Goal: Task Accomplishment & Management: Manage account settings

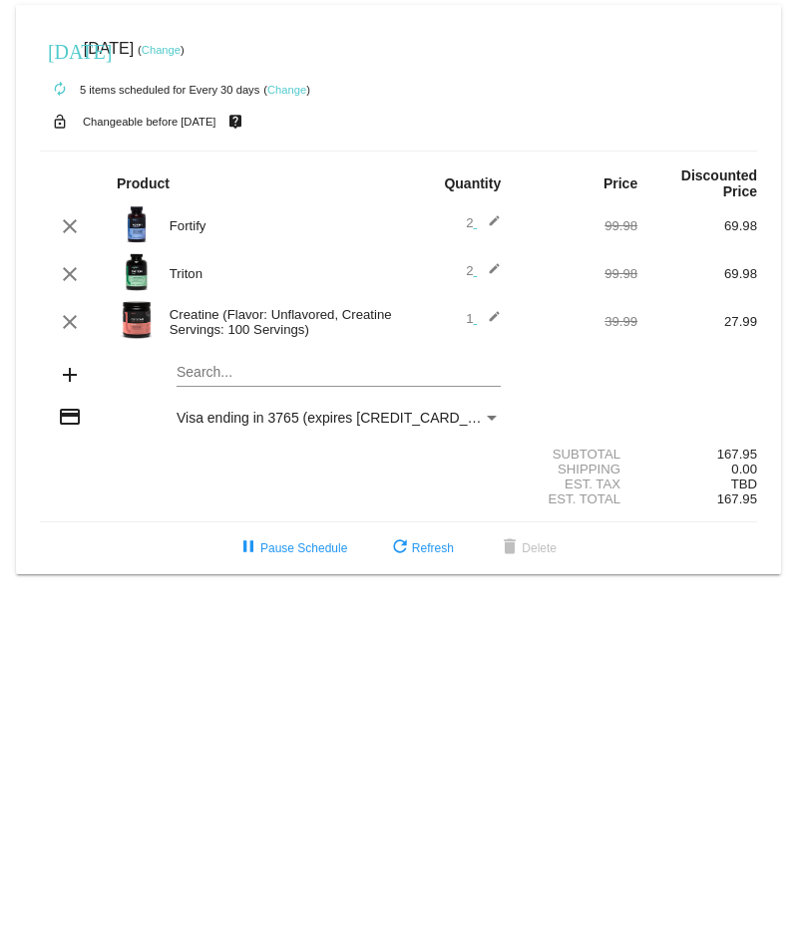
click at [73, 384] on mat-icon "add" at bounding box center [70, 375] width 24 height 24
click at [65, 378] on mat-icon "add" at bounding box center [70, 375] width 24 height 24
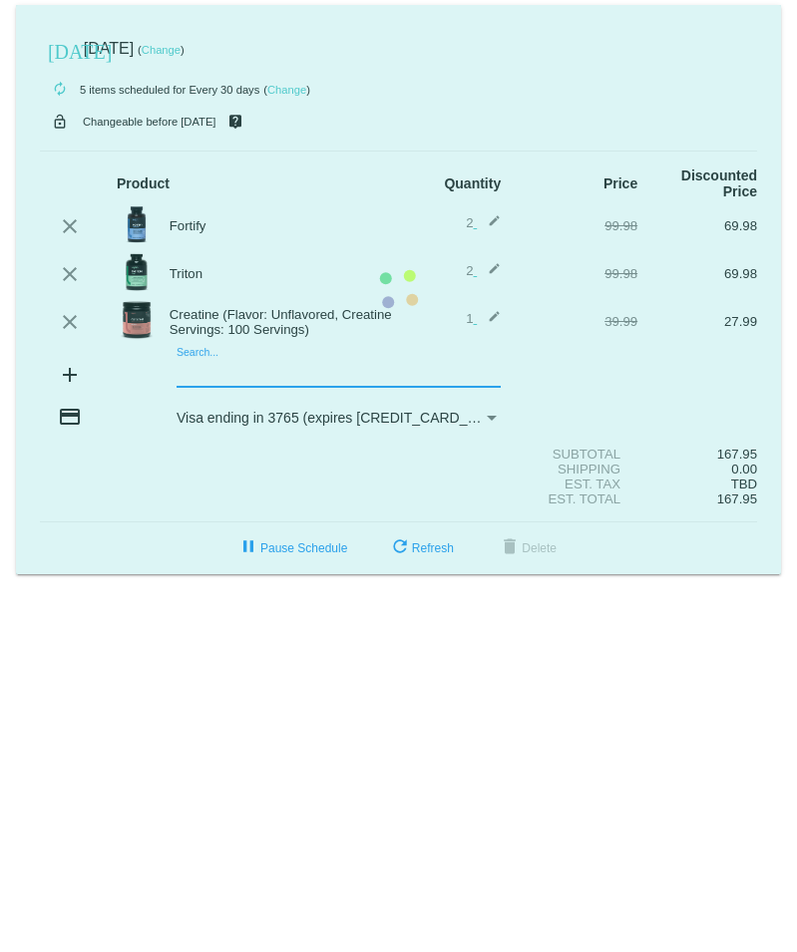
click at [257, 375] on mat-card "today Sep 22 2025 ( Change ) autorenew 5 items scheduled for Every 30 days ( Ch…" at bounding box center [398, 290] width 765 height 570
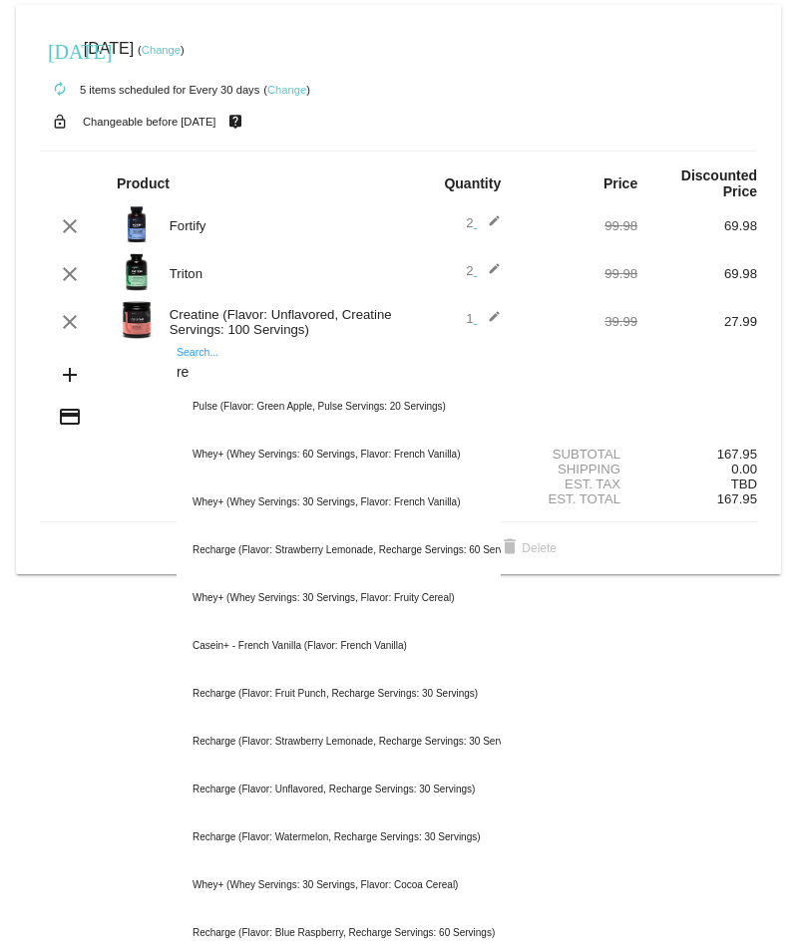
type input "r"
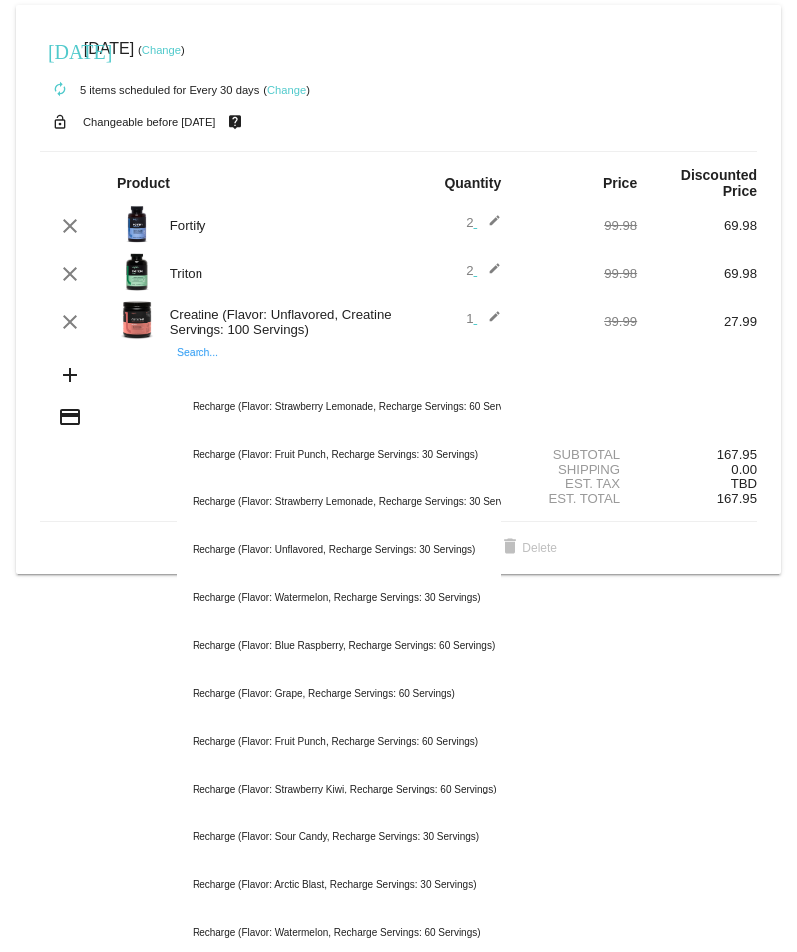
click at [187, 356] on div "Search..." at bounding box center [339, 367] width 324 height 39
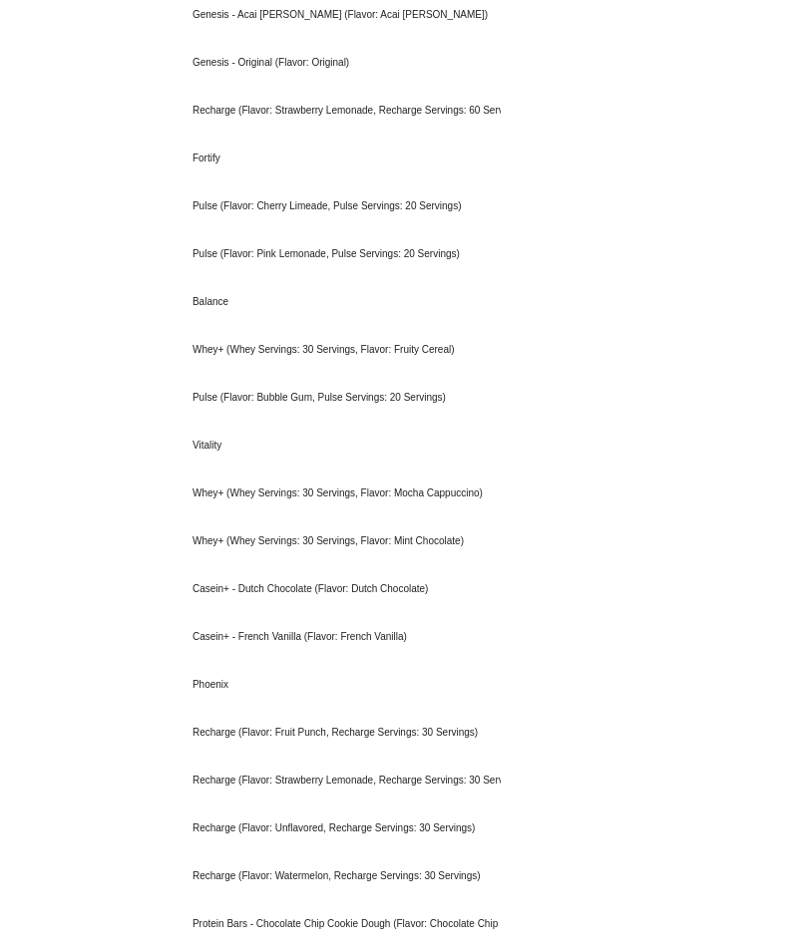
scroll to position [1837, 0]
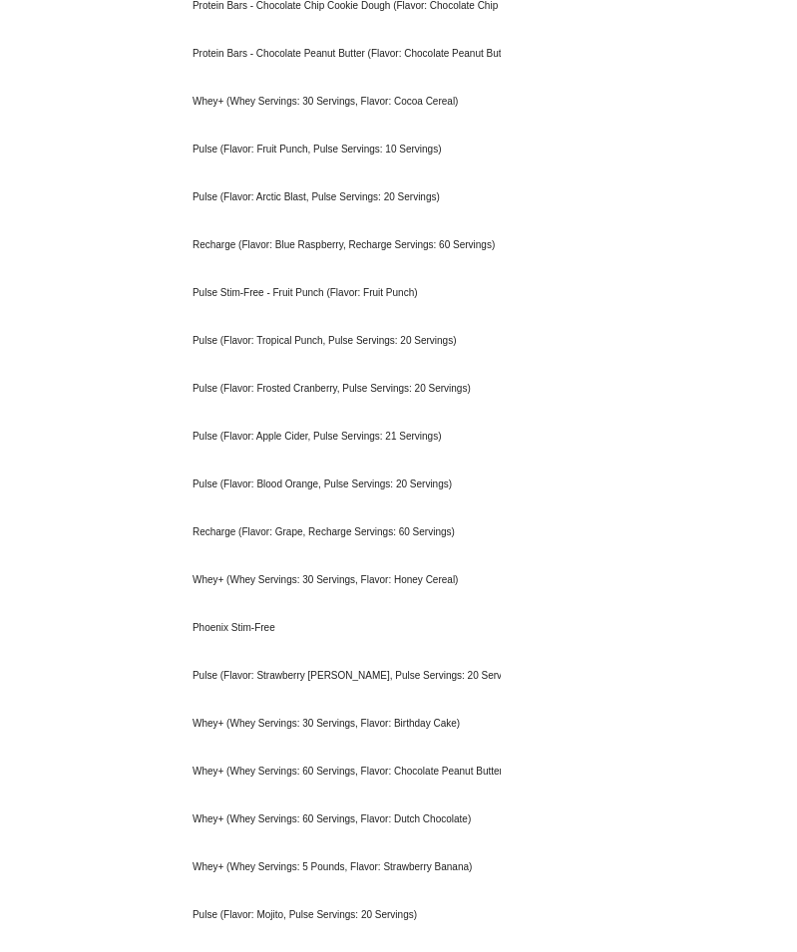
type input "recharge"
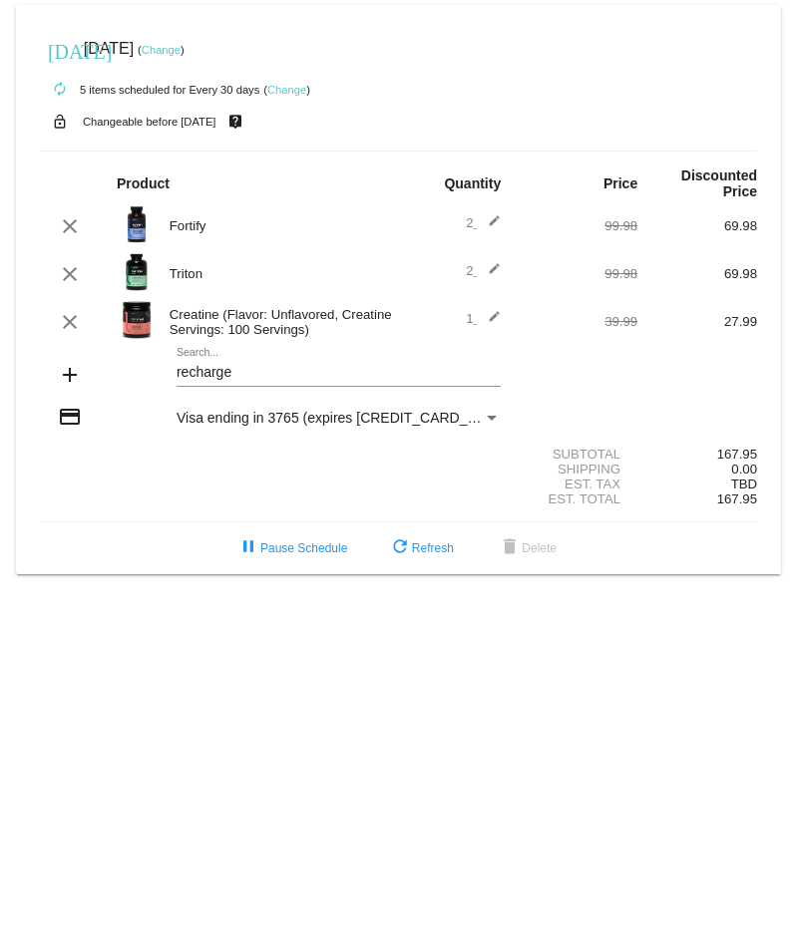
scroll to position [0, 0]
click at [204, 378] on mat-card "today Sep 22 2025 ( Change ) autorenew 5 items scheduled for Every 30 days ( Ch…" at bounding box center [398, 290] width 765 height 570
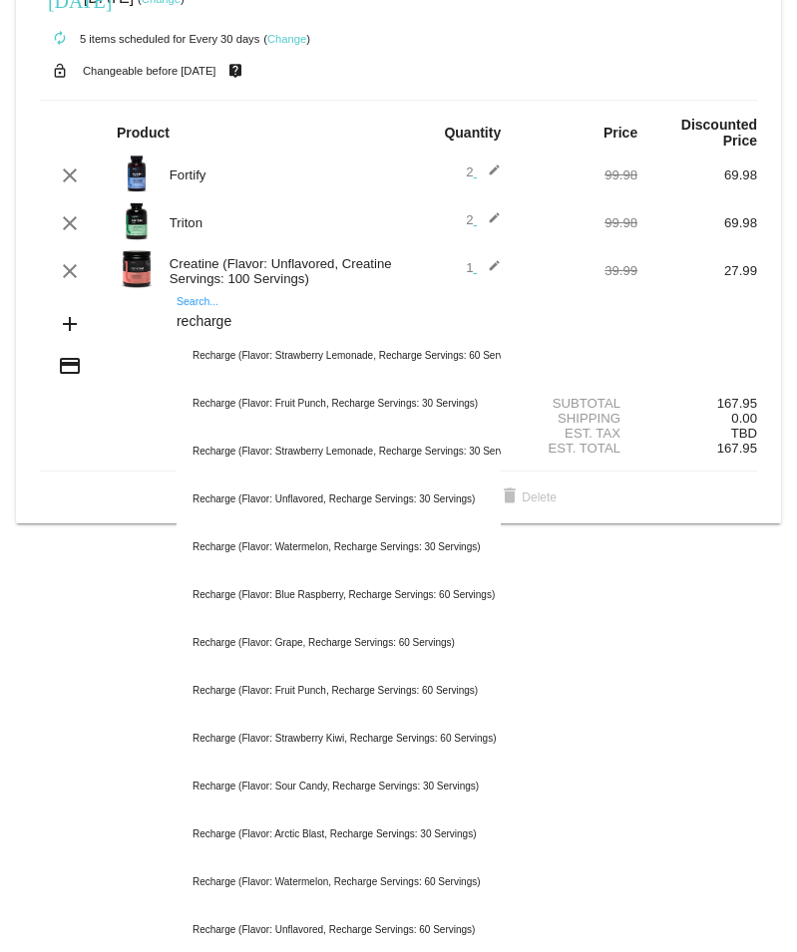
scroll to position [57, 0]
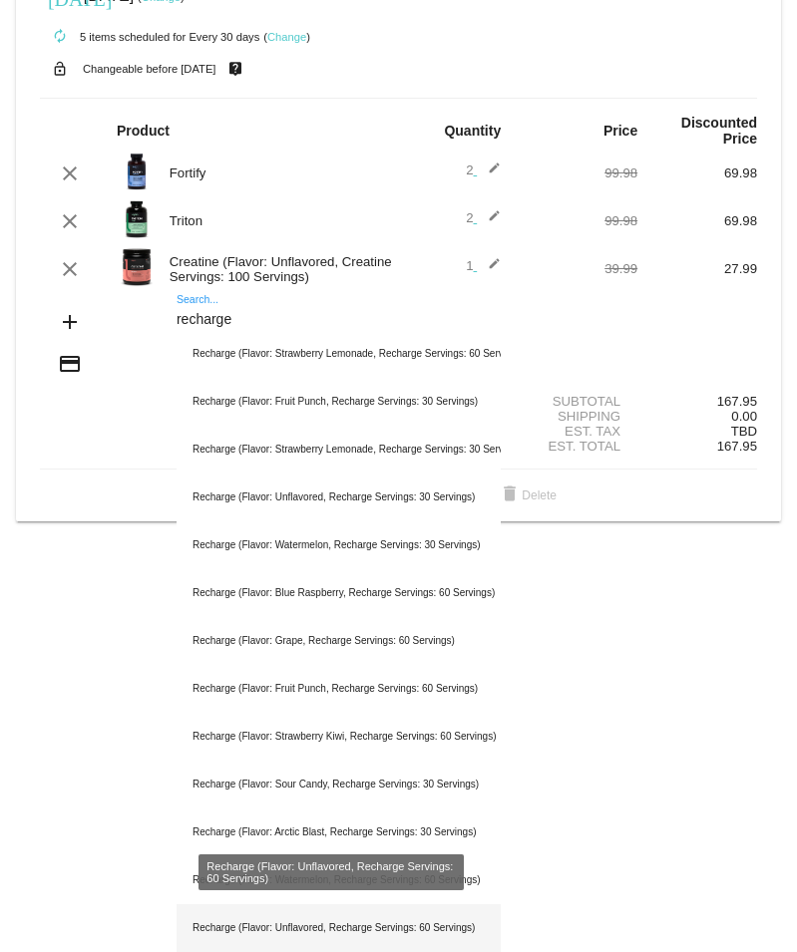
type input "recharge"
click at [453, 937] on div "Recharge (Flavor: Unflavored, Recharge Servings: 60 Servings)" at bounding box center [339, 929] width 324 height 48
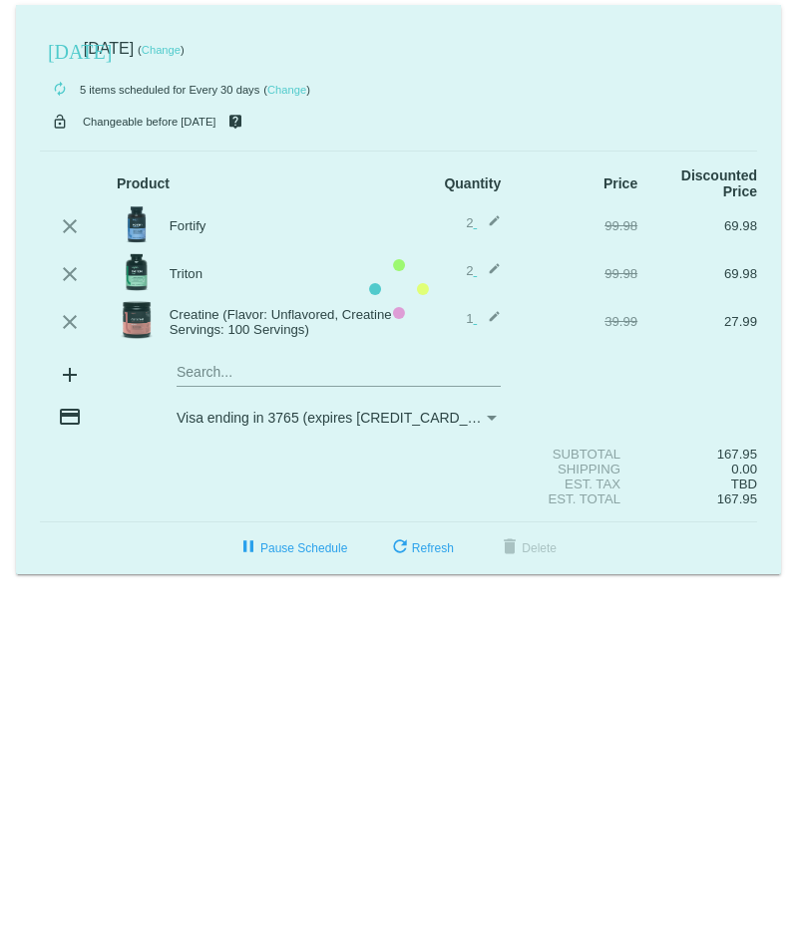
scroll to position [0, 0]
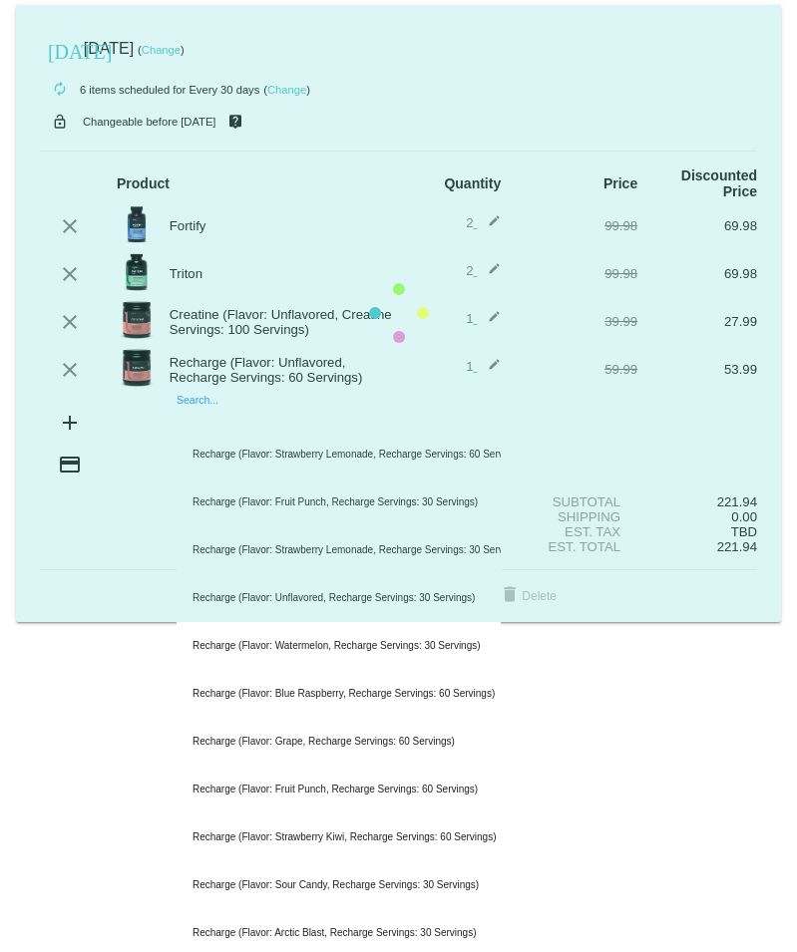
click at [202, 429] on mat-card "today Sep 22 2025 ( Change ) autorenew 6 items scheduled for Every 30 days ( Ch…" at bounding box center [398, 313] width 765 height 617
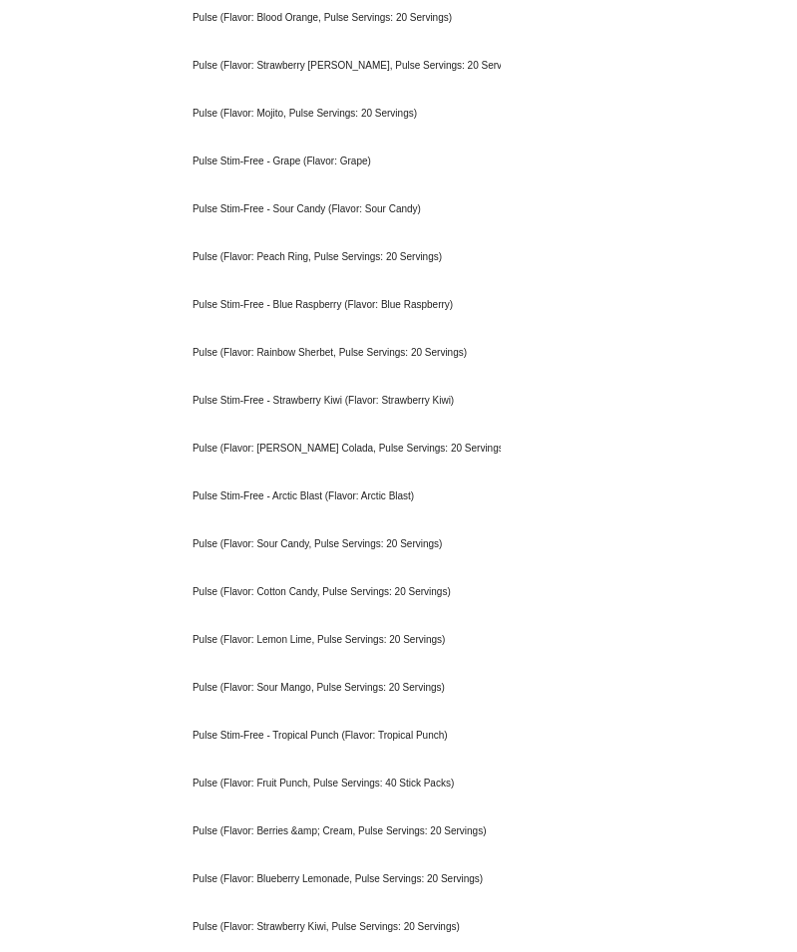
scroll to position [1158, 0]
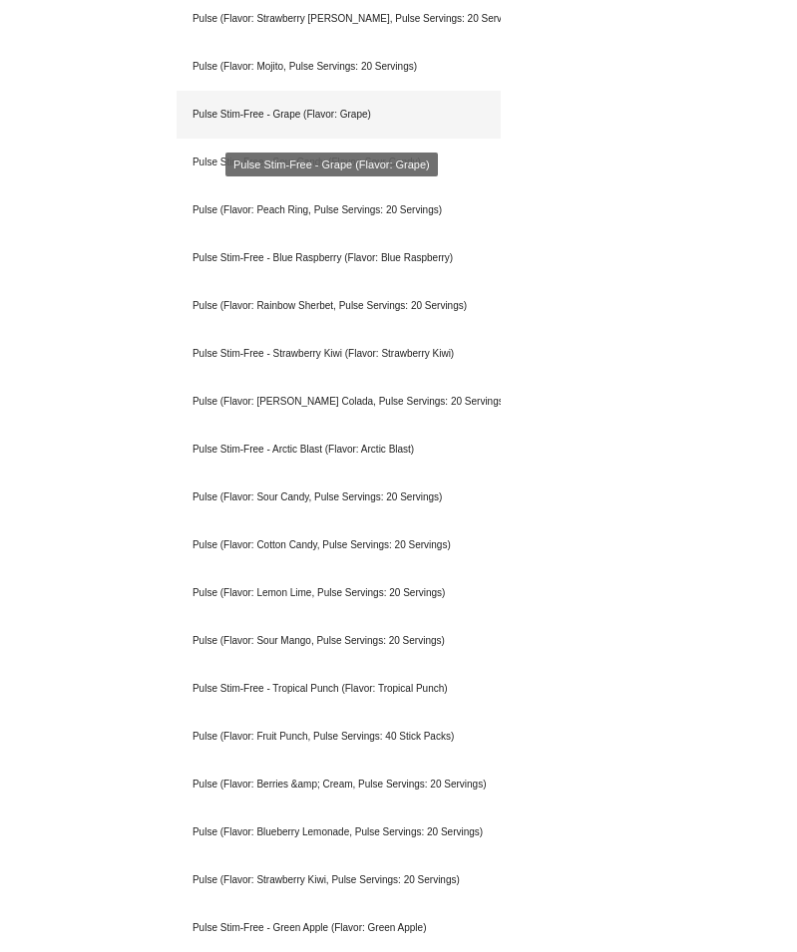
type input "pulse"
click at [304, 118] on div "Pulse Stim-Free - Grape (Flavor: Grape)" at bounding box center [339, 115] width 324 height 48
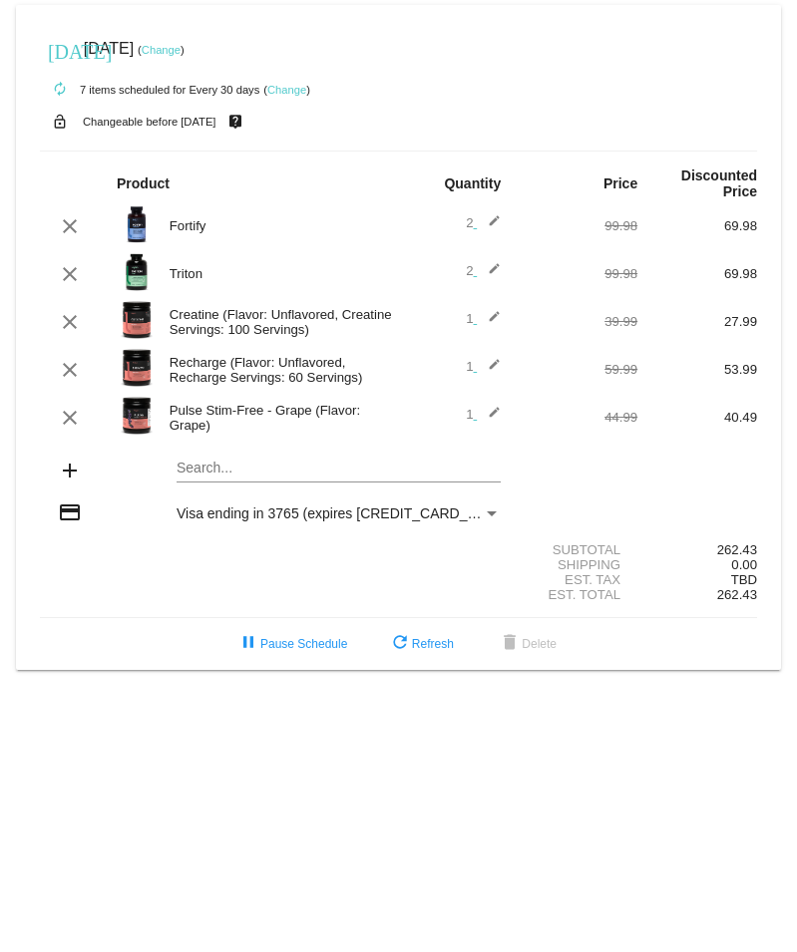
click at [493, 327] on mat-icon "edit" at bounding box center [489, 322] width 24 height 24
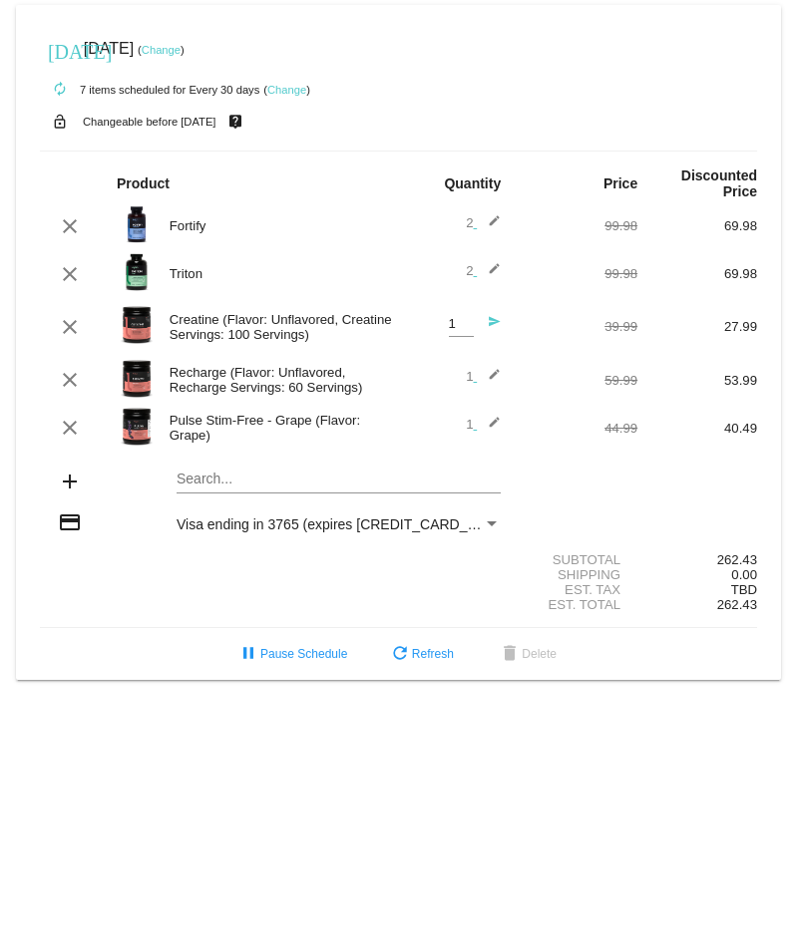
click at [467, 331] on input "1" at bounding box center [461, 324] width 25 height 15
type input "0"
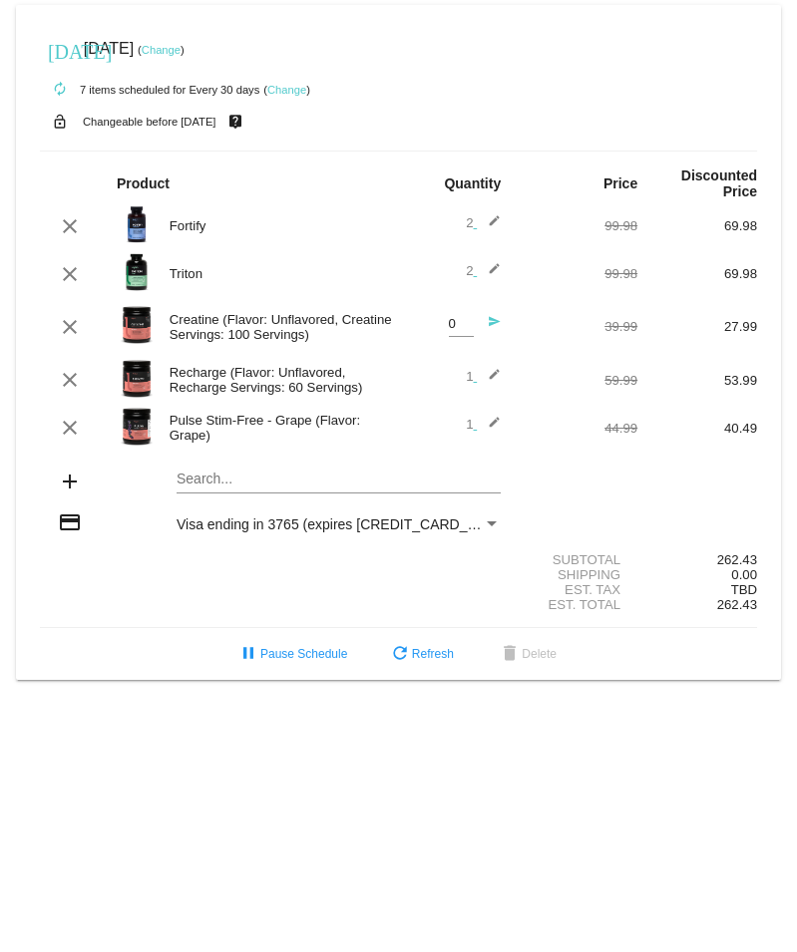
click at [565, 487] on div "add Search..." at bounding box center [398, 483] width 717 height 57
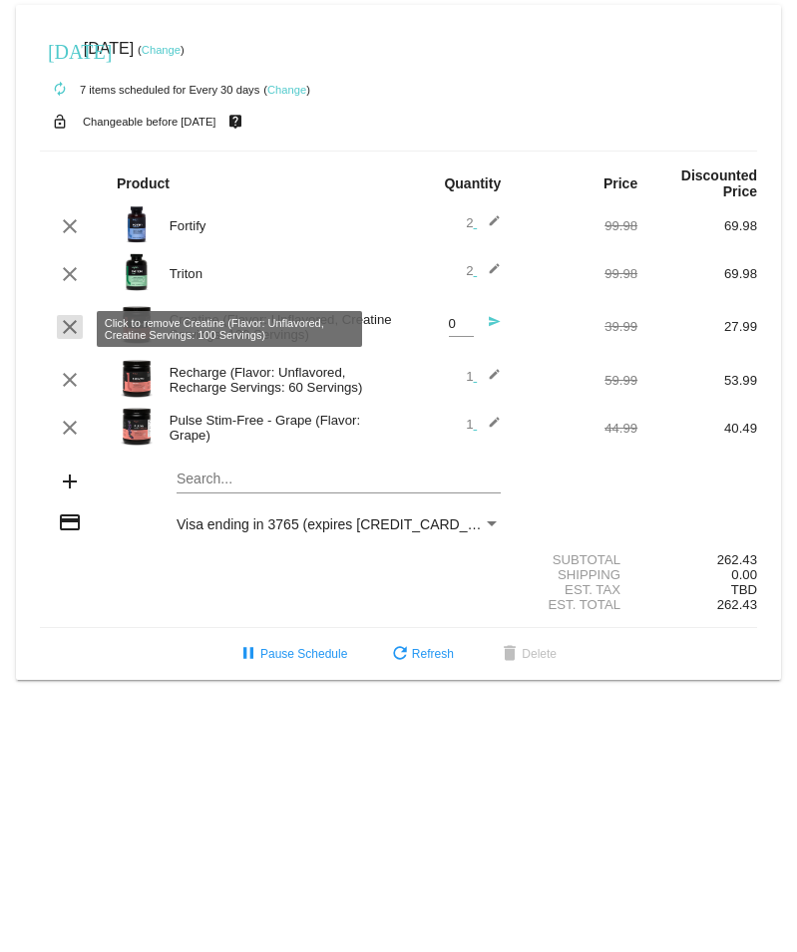
click at [71, 334] on mat-icon "clear" at bounding box center [70, 327] width 24 height 24
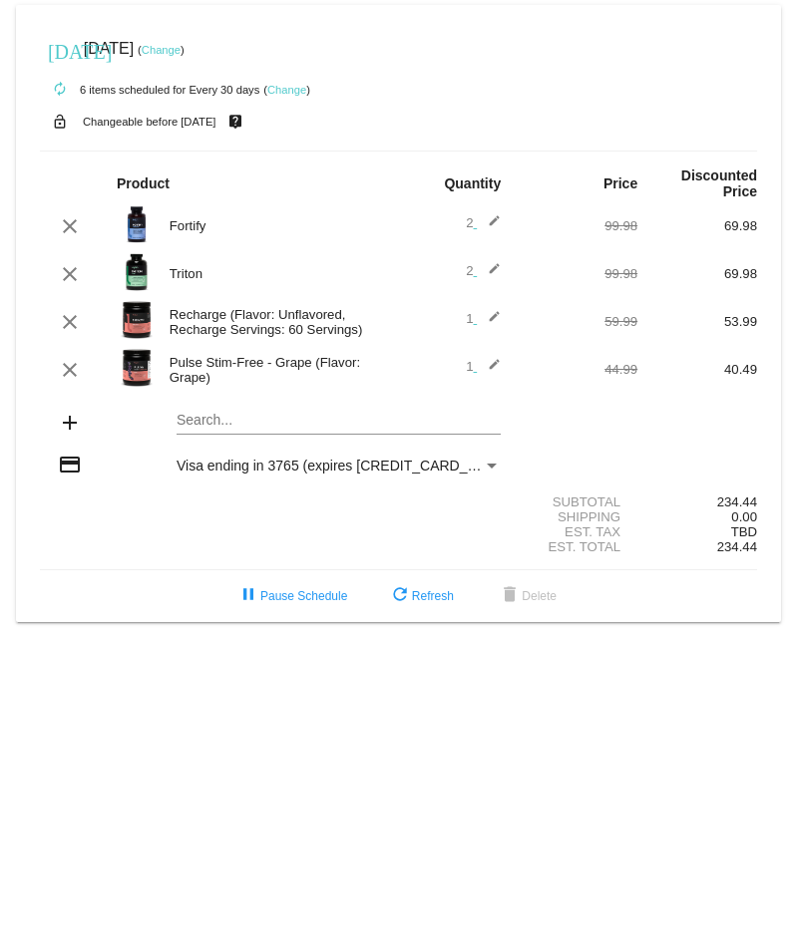
click at [535, 498] on section "Subtotal 234.44 Shipping 0.00 Est. Tax TBD Est. Total 234.44" at bounding box center [398, 525] width 717 height 91
click at [495, 369] on mat-icon "edit" at bounding box center [489, 370] width 24 height 24
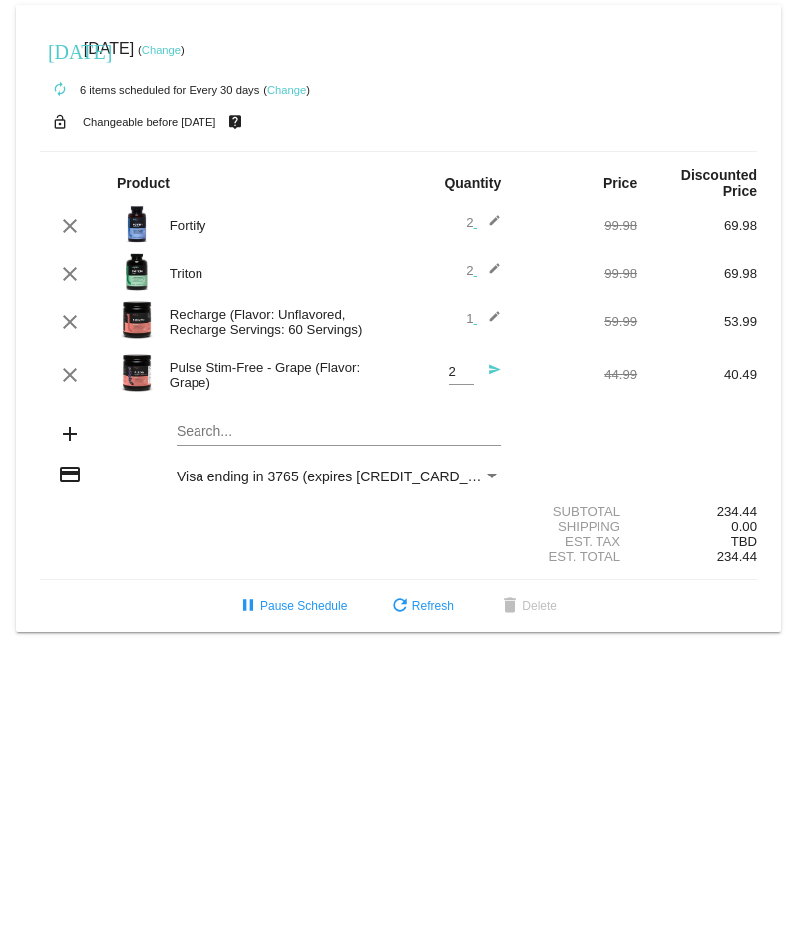
click at [467, 374] on input "2" at bounding box center [461, 372] width 25 height 15
type input "3"
click at [467, 374] on input "3" at bounding box center [461, 372] width 25 height 15
click at [443, 407] on mat-card-content "Product Quantity Price Discounted Price clear Fortify 2 edit 99.98 69.98 clear …" at bounding box center [398, 366] width 717 height 430
click at [488, 410] on mat-card-content "Product Quantity Price Discounted Price clear Fortify 2 edit 99.98 69.98 clear …" at bounding box center [398, 366] width 717 height 430
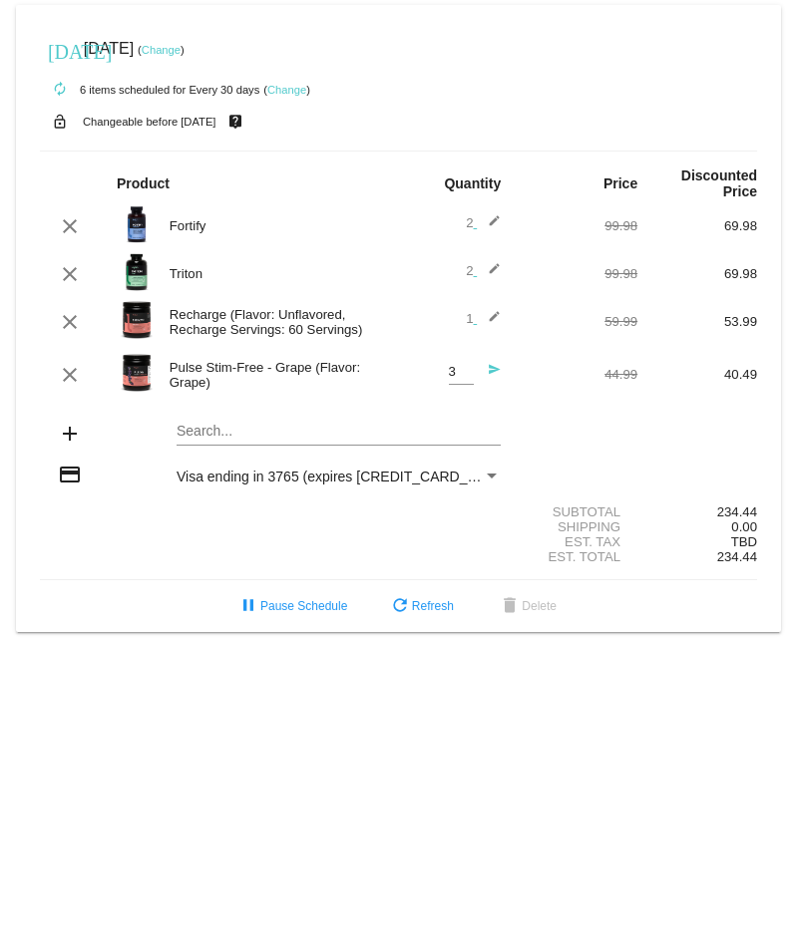
click at [494, 372] on mat-icon "send" at bounding box center [489, 375] width 24 height 24
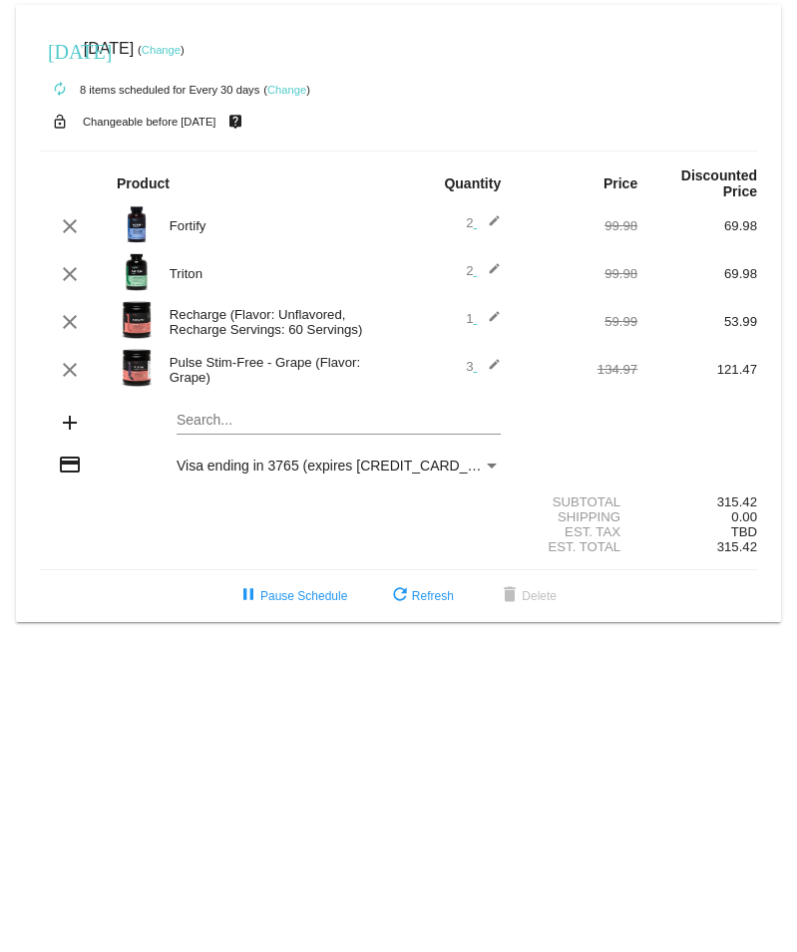
click at [499, 321] on mat-icon "edit" at bounding box center [489, 322] width 24 height 24
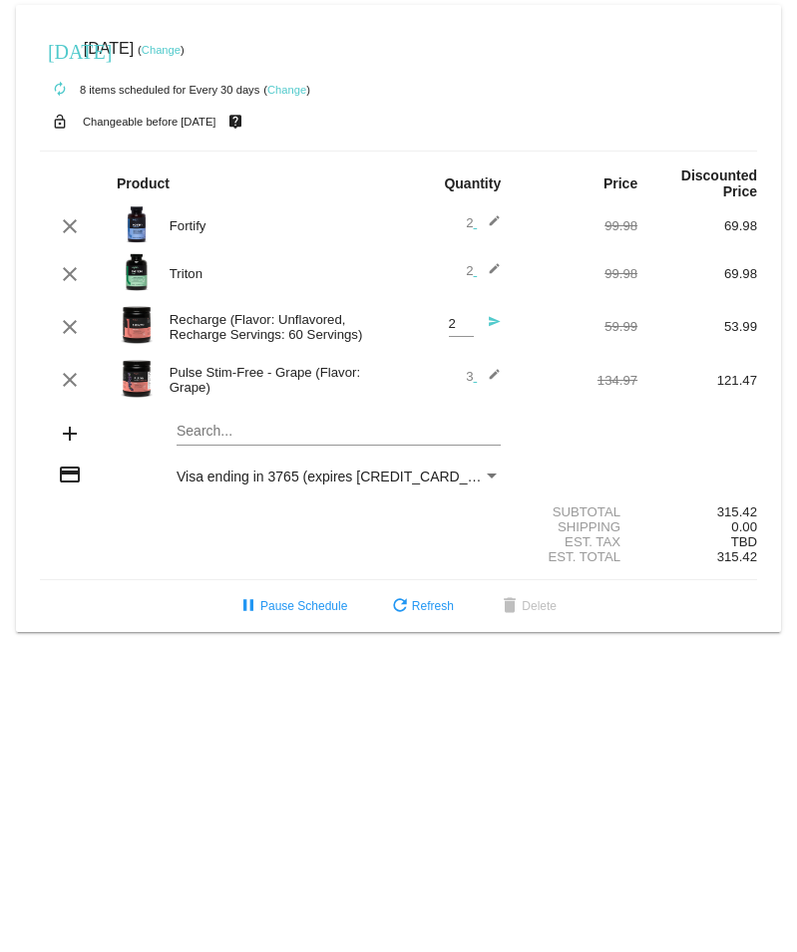
type input "2"
click at [463, 324] on input "2" at bounding box center [461, 324] width 25 height 15
click at [493, 323] on mat-icon "send" at bounding box center [489, 327] width 24 height 24
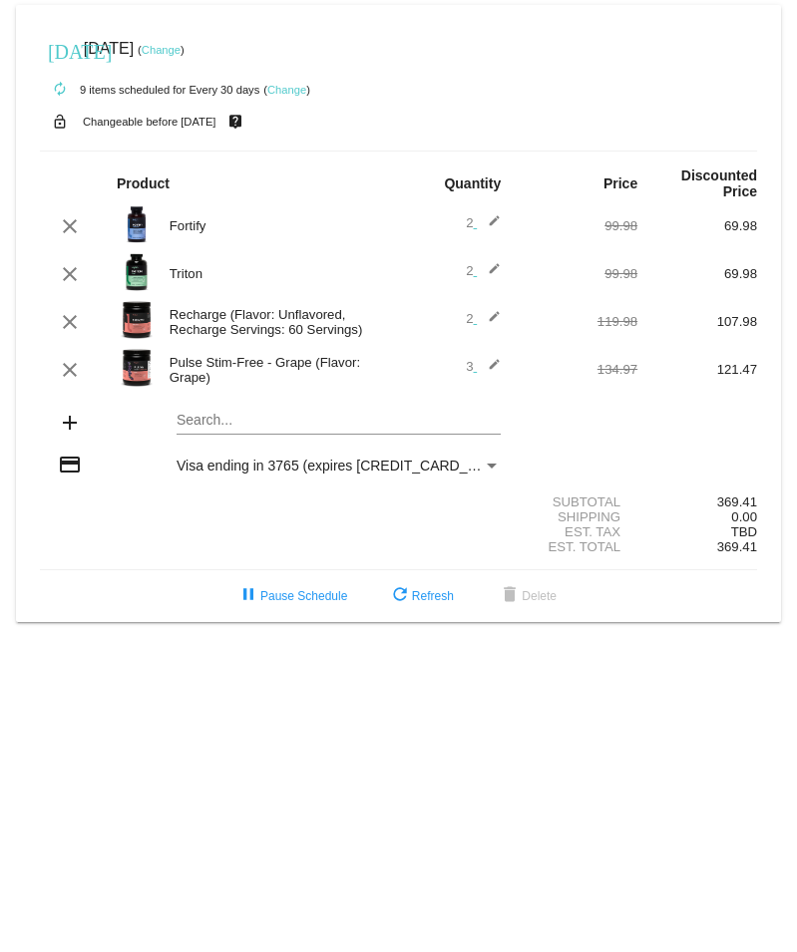
click at [487, 379] on mat-icon "edit" at bounding box center [489, 370] width 24 height 24
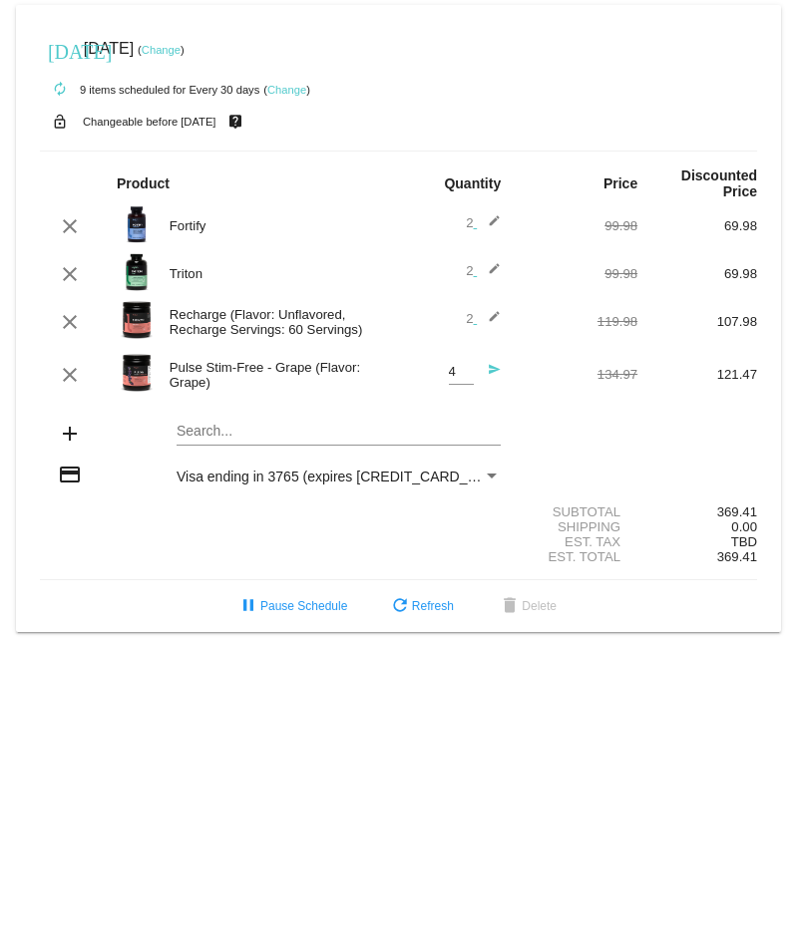
click at [469, 370] on input "4" at bounding box center [461, 372] width 25 height 15
click at [469, 370] on input "5" at bounding box center [461, 372] width 25 height 15
type input "6"
click at [469, 370] on input "6" at bounding box center [461, 372] width 25 height 15
click at [493, 372] on mat-icon "send" at bounding box center [489, 375] width 24 height 24
